Goal: Book appointment/travel/reservation

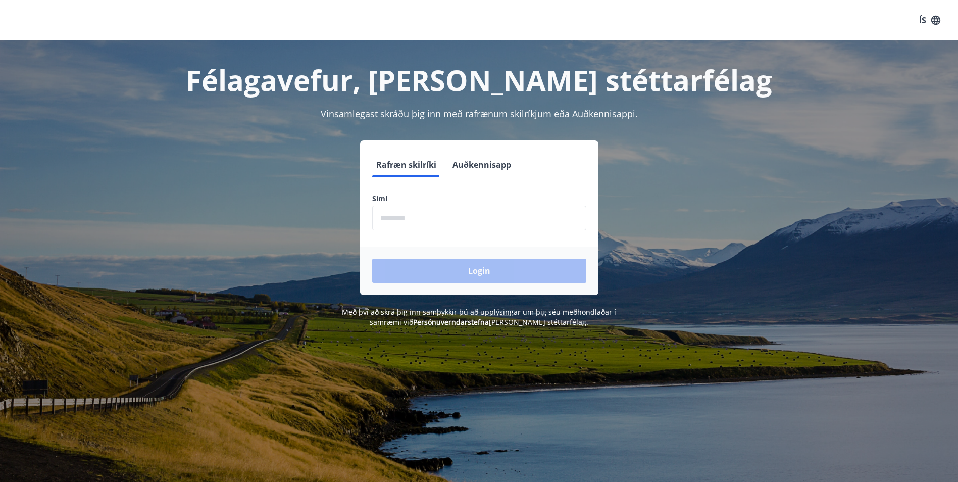
click at [403, 163] on button "Rafræn skilríki" at bounding box center [406, 164] width 68 height 24
click at [386, 218] on input "phone" at bounding box center [479, 217] width 214 height 25
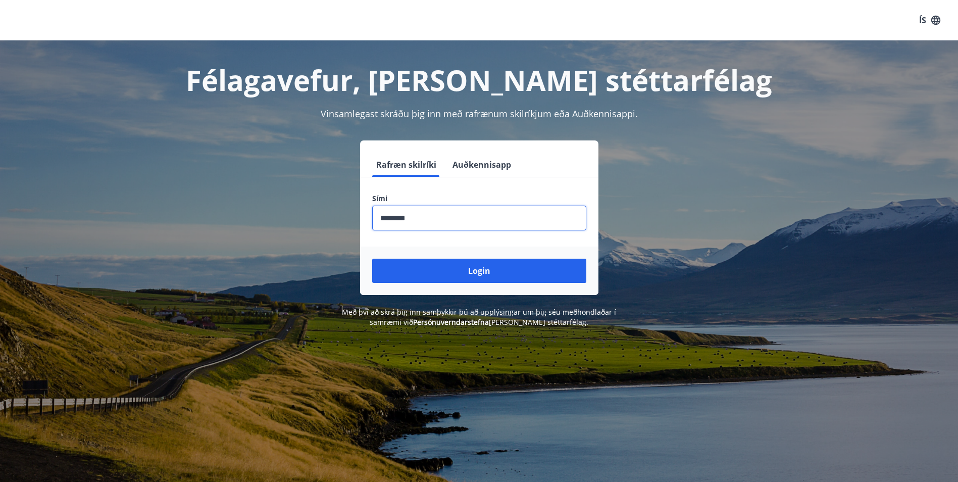
type input "********"
click at [372, 258] on button "Login" at bounding box center [479, 270] width 214 height 24
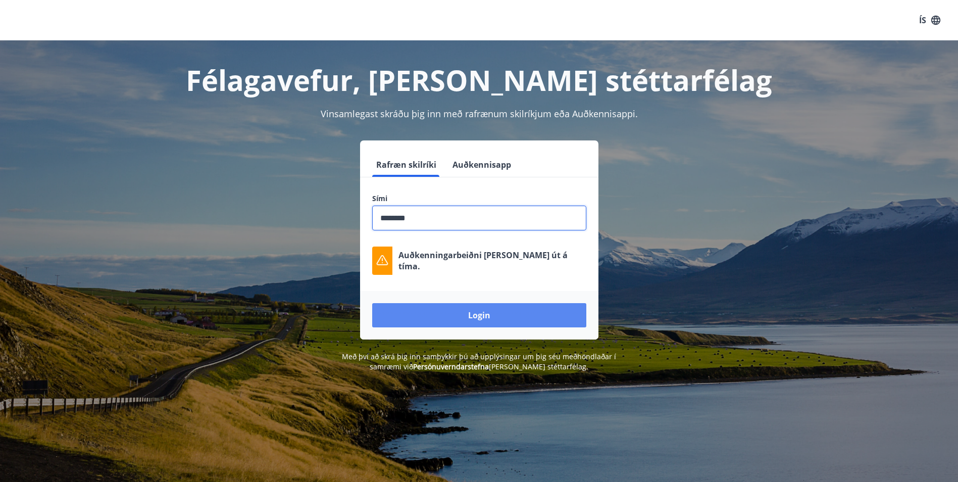
click at [485, 312] on button "Login" at bounding box center [479, 315] width 214 height 24
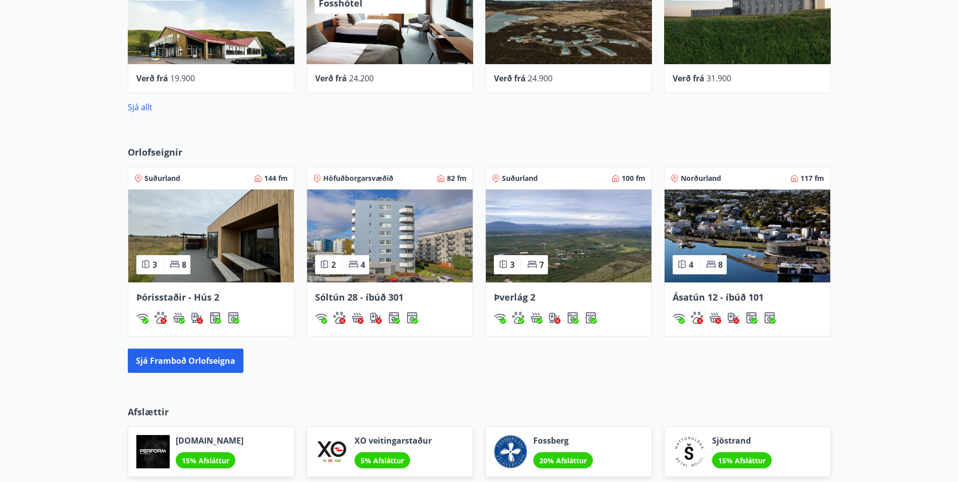
scroll to position [499, 0]
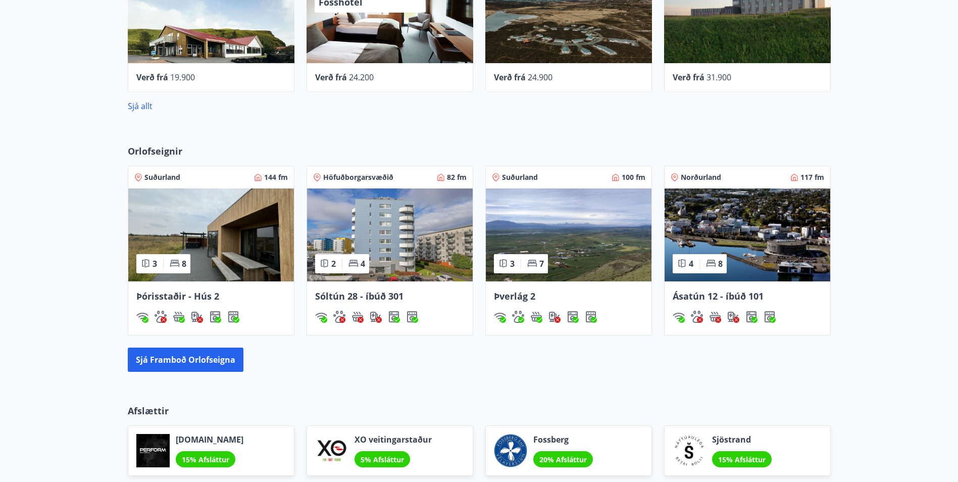
click at [214, 241] on img at bounding box center [211, 234] width 166 height 93
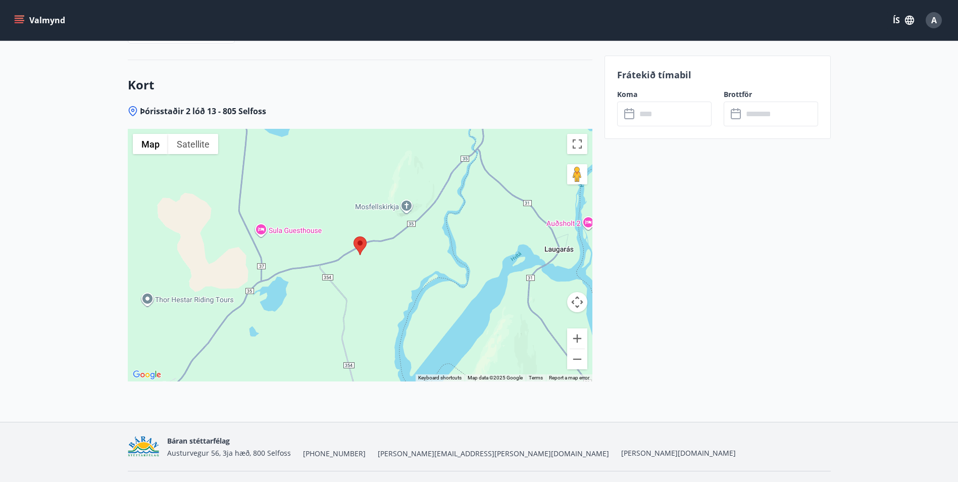
scroll to position [2257, 0]
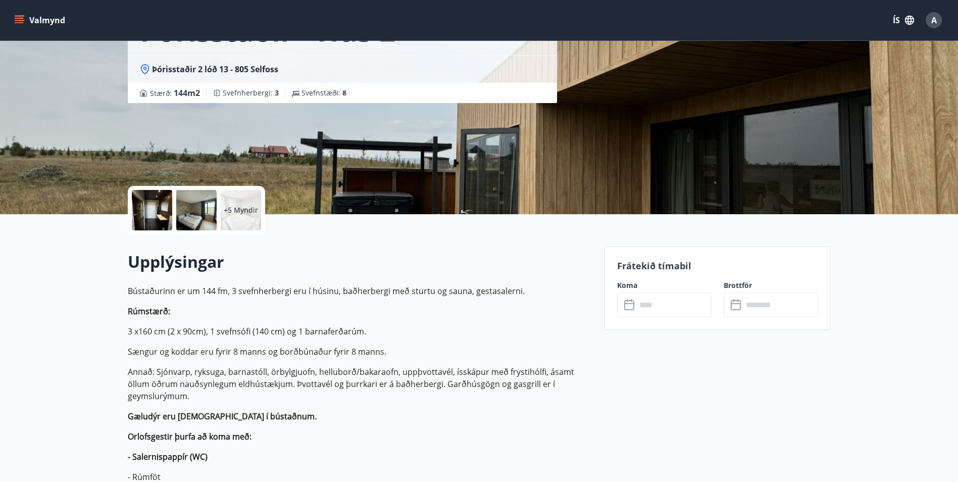
scroll to position [151, 0]
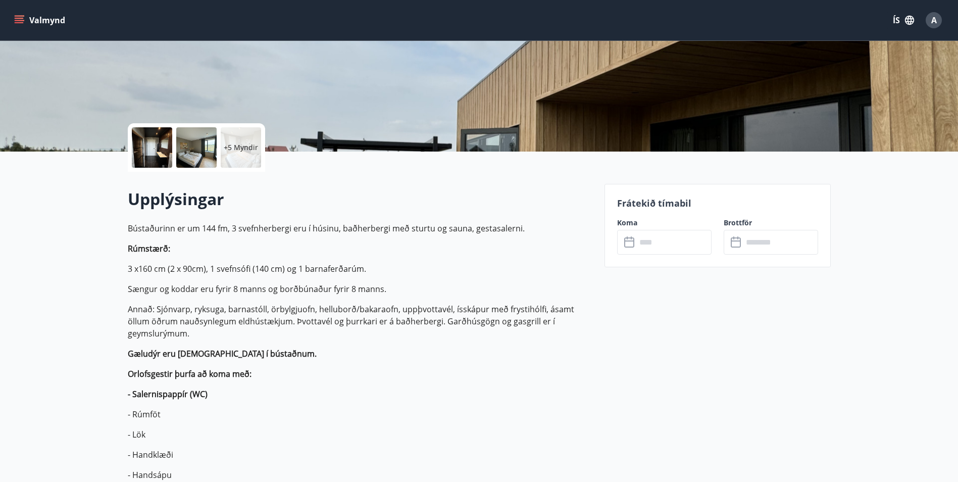
click at [665, 241] on input "text" at bounding box center [673, 242] width 75 height 25
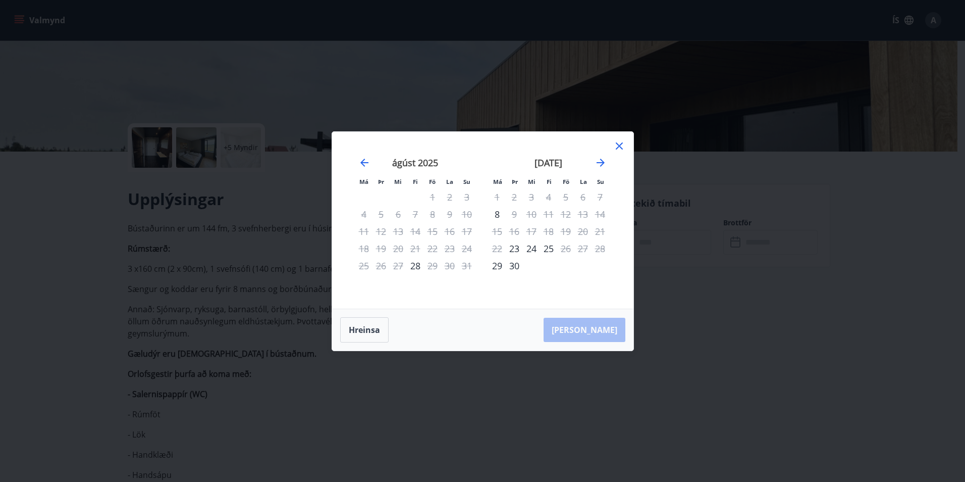
click at [621, 146] on icon at bounding box center [619, 146] width 12 height 12
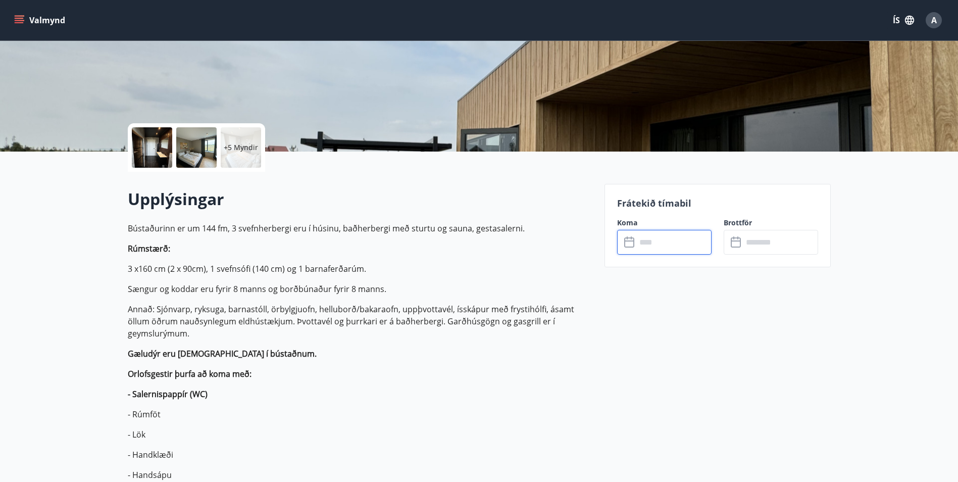
click at [754, 241] on input "text" at bounding box center [780, 242] width 75 height 25
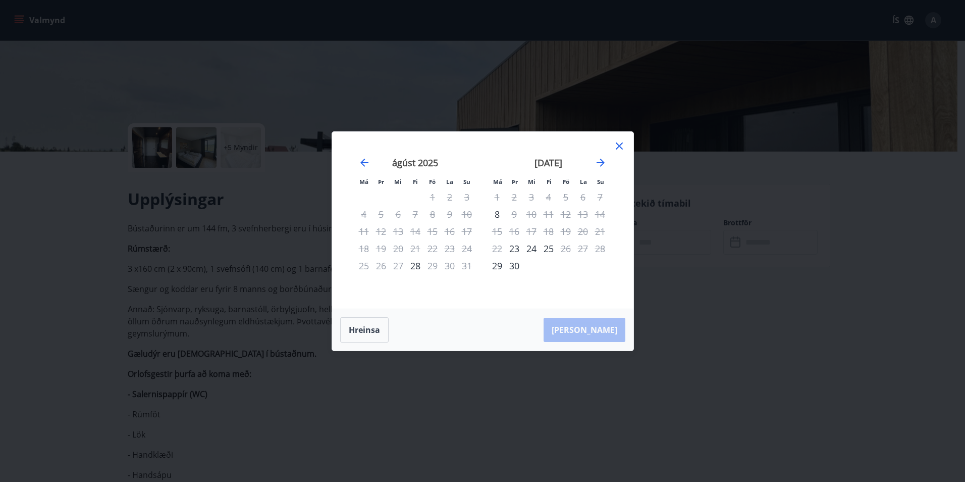
click at [619, 145] on icon at bounding box center [619, 145] width 7 height 7
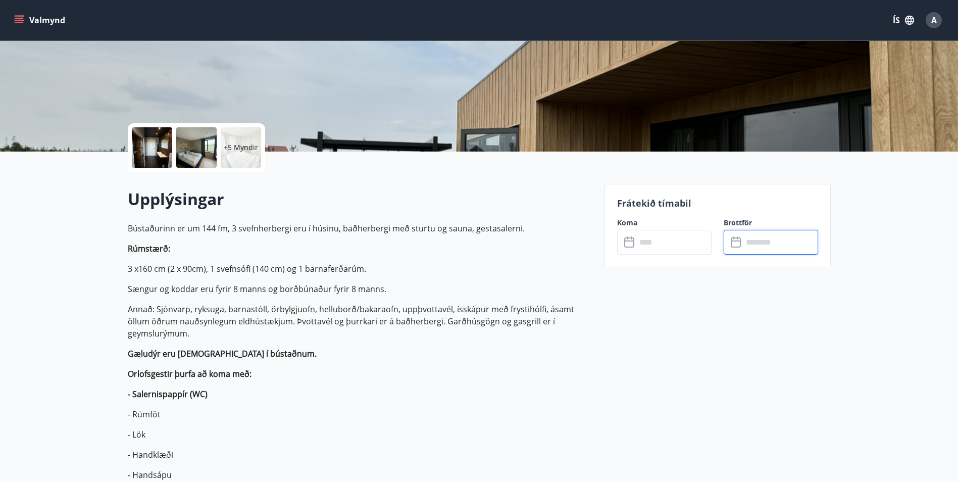
click at [639, 243] on input "text" at bounding box center [673, 242] width 75 height 25
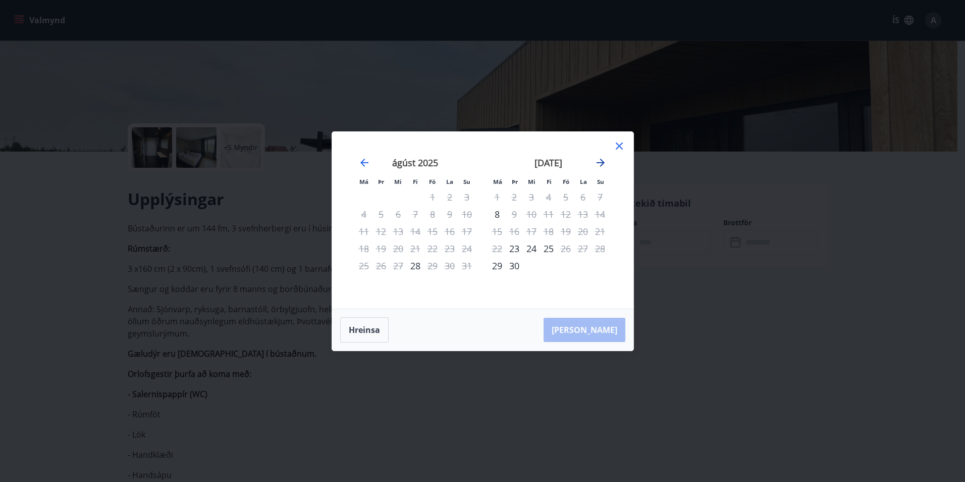
click at [602, 160] on icon "Move forward to switch to the next month." at bounding box center [601, 163] width 8 height 8
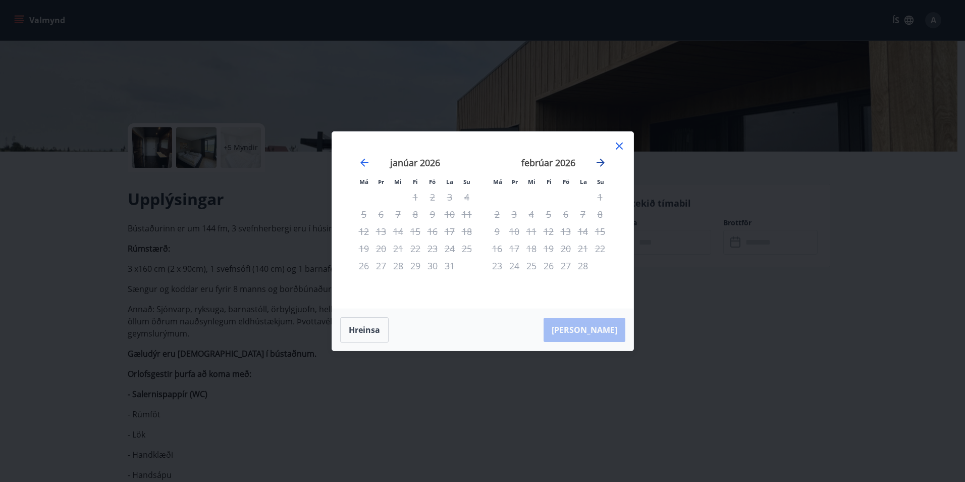
click at [602, 160] on icon "Move forward to switch to the next month." at bounding box center [601, 163] width 8 height 8
click at [620, 146] on icon at bounding box center [619, 145] width 7 height 7
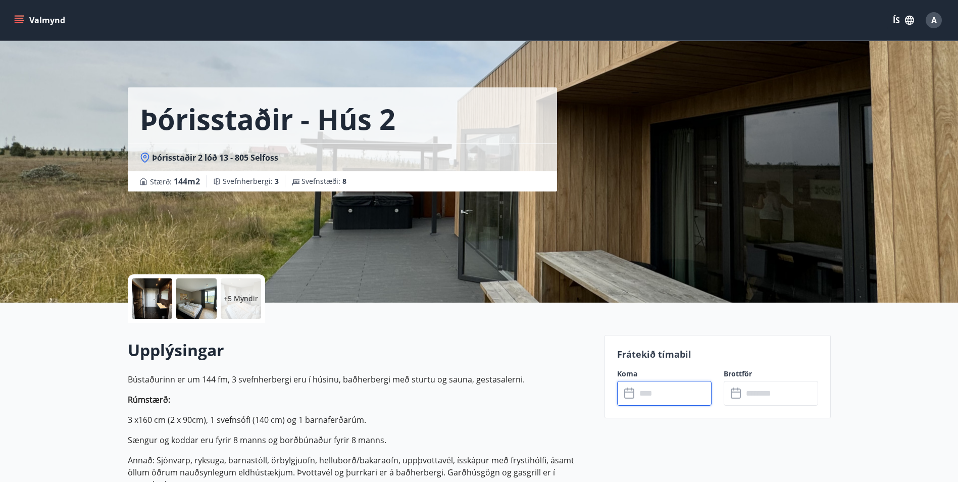
scroll to position [0, 0]
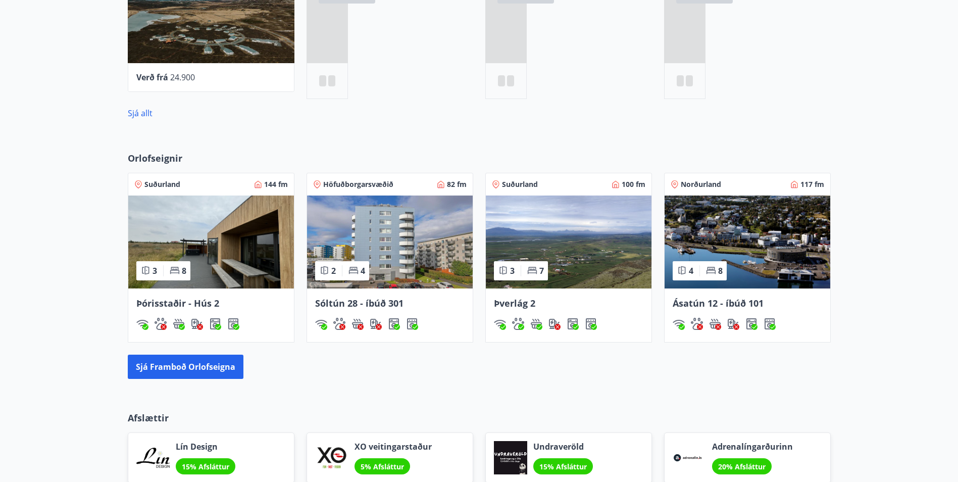
scroll to position [529, 0]
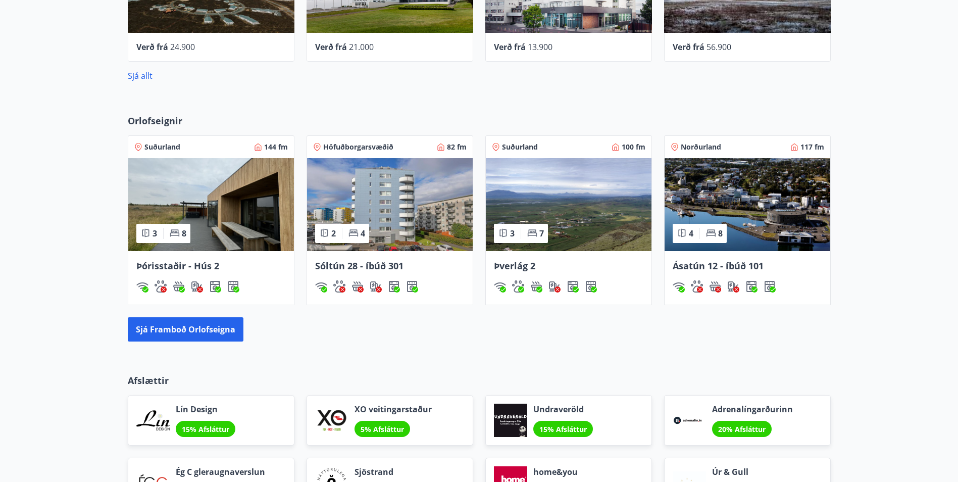
click at [593, 211] on img at bounding box center [569, 204] width 166 height 93
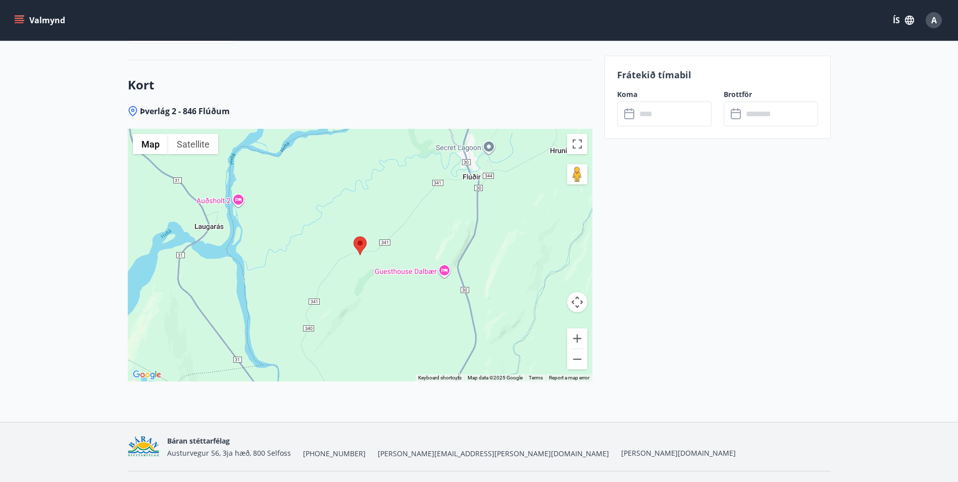
scroll to position [2237, 0]
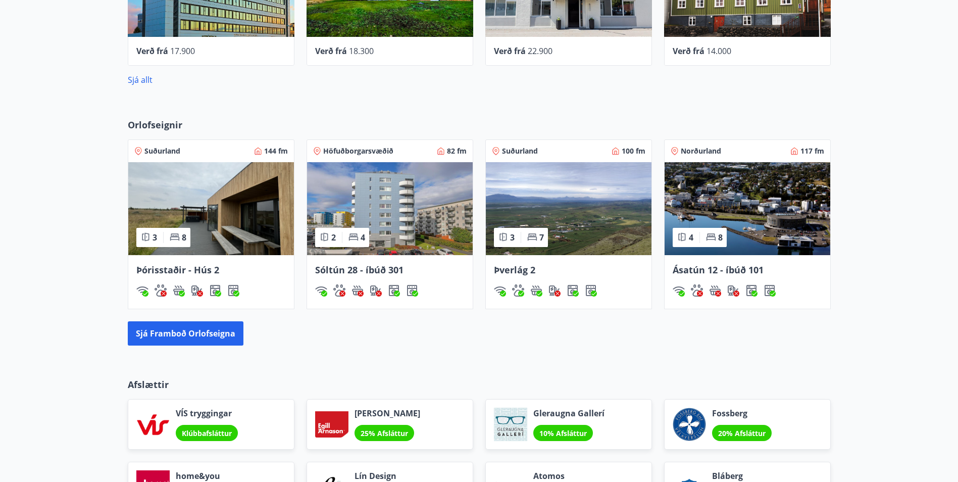
scroll to position [549, 0]
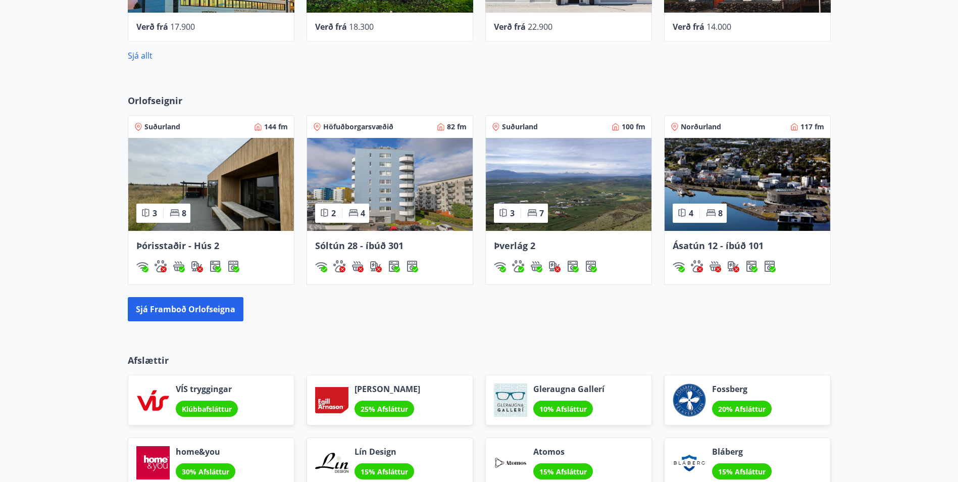
click at [234, 182] on img at bounding box center [211, 184] width 166 height 93
